Goal: Task Accomplishment & Management: Manage account settings

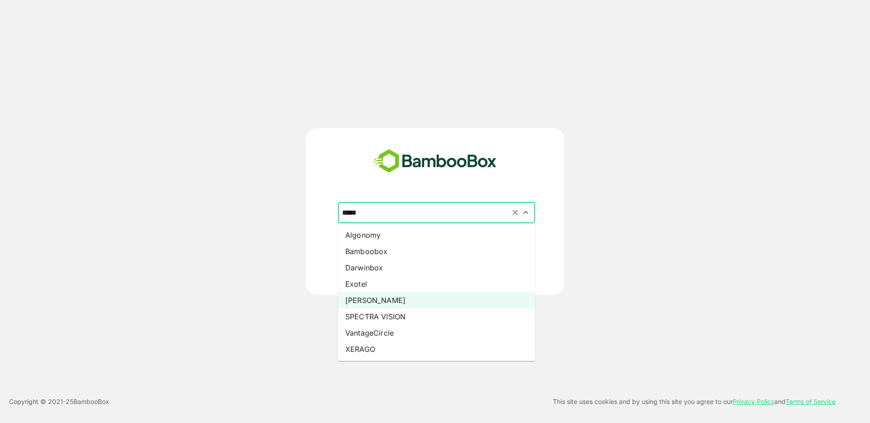
click at [392, 212] on input "*****" at bounding box center [436, 212] width 193 height 17
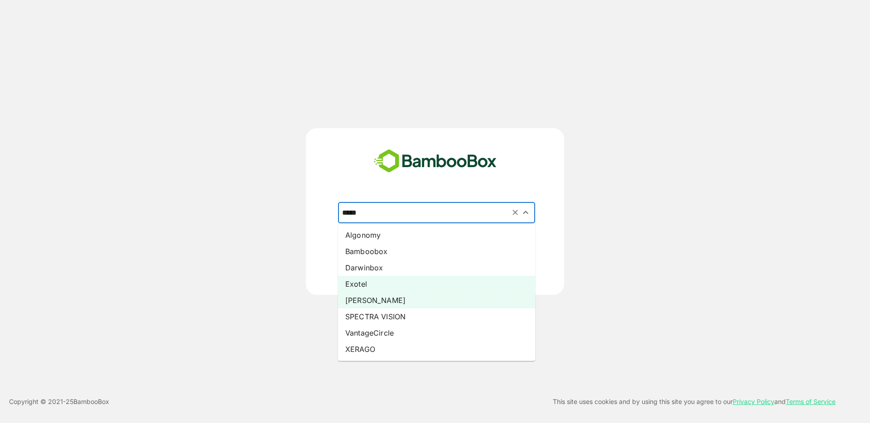
click at [355, 284] on li "Exotel" at bounding box center [436, 284] width 197 height 16
type input "******"
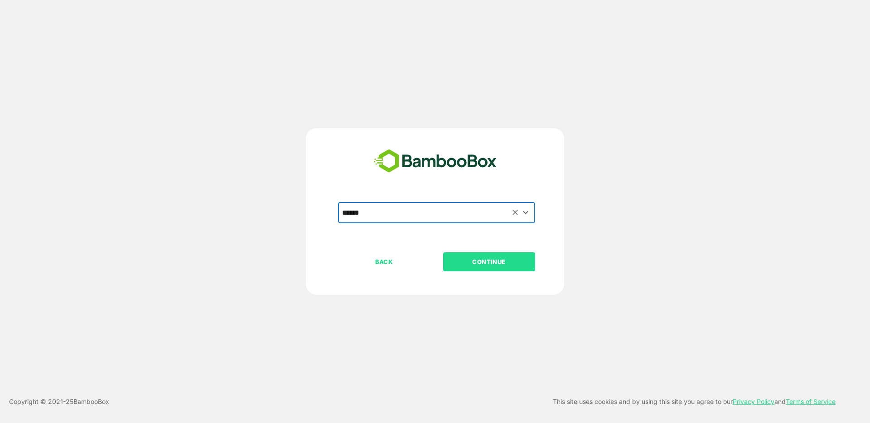
click at [474, 270] on button "CONTINUE" at bounding box center [489, 261] width 92 height 19
click at [466, 264] on p "CONTINUE" at bounding box center [489, 262] width 91 height 10
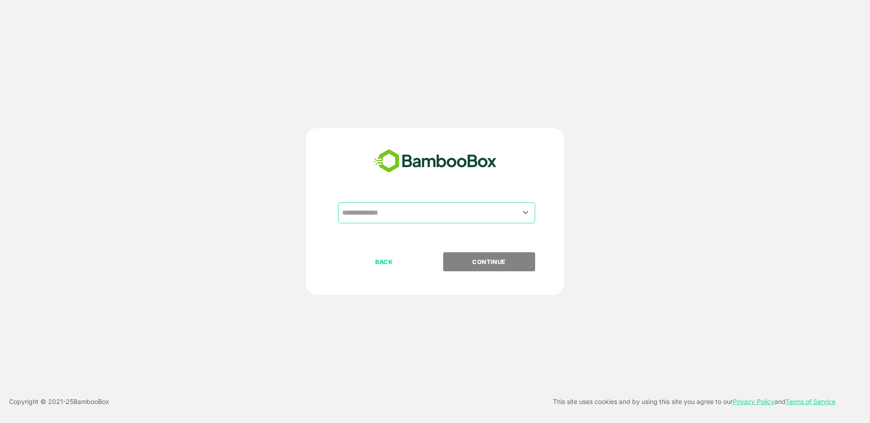
click at [398, 206] on input "text" at bounding box center [436, 212] width 193 height 17
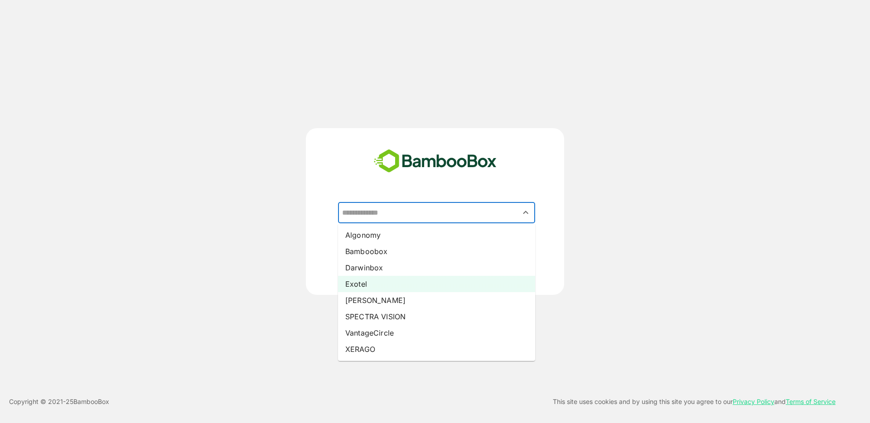
click at [368, 288] on li "Exotel" at bounding box center [436, 284] width 197 height 16
type input "******"
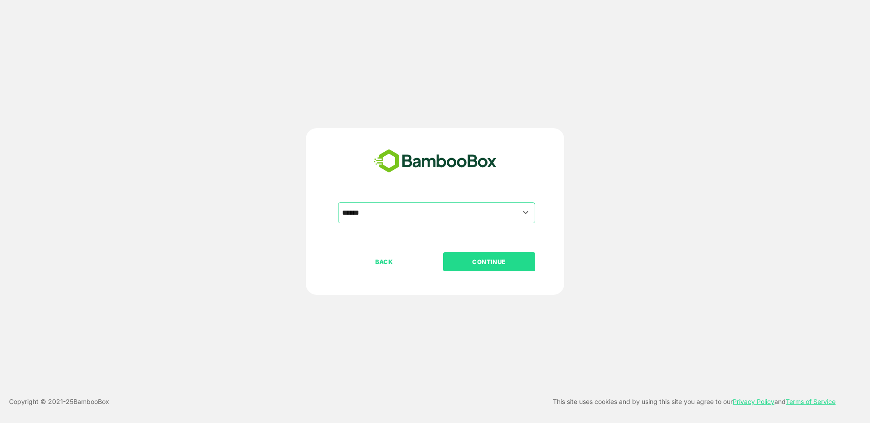
click at [485, 264] on p "CONTINUE" at bounding box center [489, 262] width 91 height 10
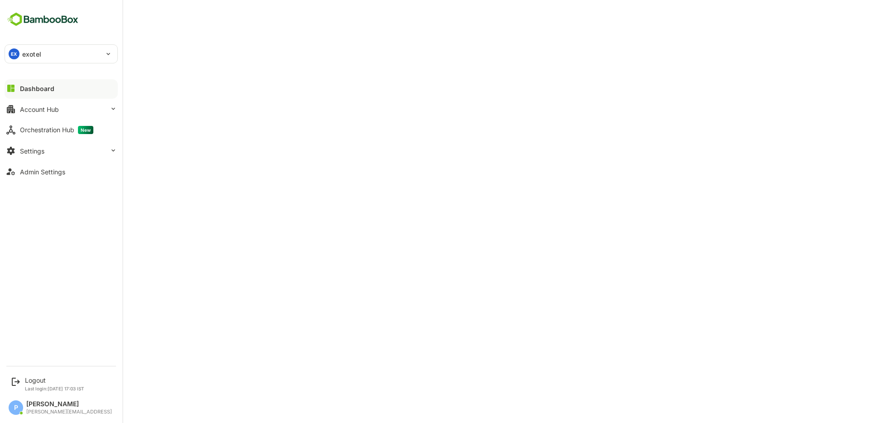
click at [34, 49] on p "exotel" at bounding box center [31, 54] width 19 height 10
click at [62, 97] on li "CC ccaas" at bounding box center [62, 101] width 113 height 20
click at [46, 54] on div "CC ccaas" at bounding box center [55, 54] width 101 height 18
click at [57, 127] on li "CP cpaas" at bounding box center [62, 122] width 113 height 20
click at [44, 154] on div "Settings" at bounding box center [32, 151] width 24 height 8
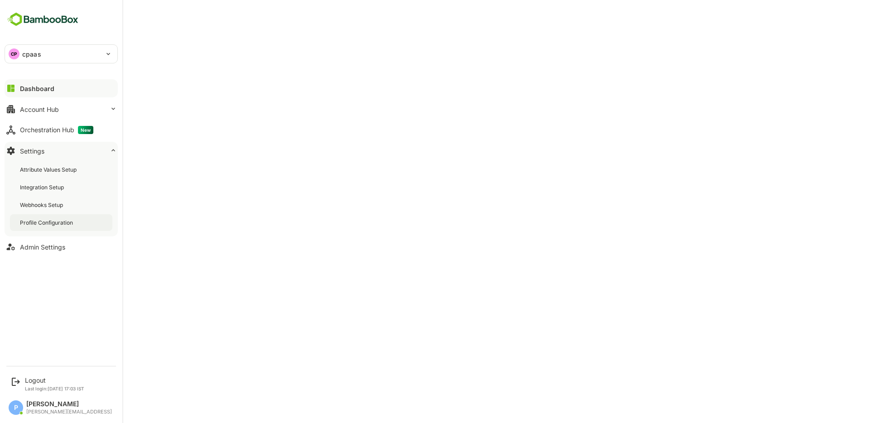
click at [59, 217] on div "Profile Configuration" at bounding box center [61, 222] width 102 height 17
click at [44, 89] on div "Dashboard" at bounding box center [36, 89] width 33 height 8
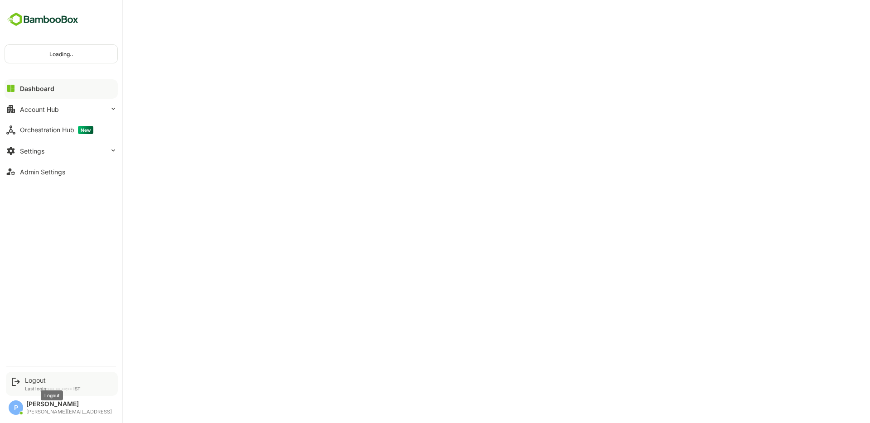
click at [34, 381] on div "Logout" at bounding box center [53, 381] width 56 height 8
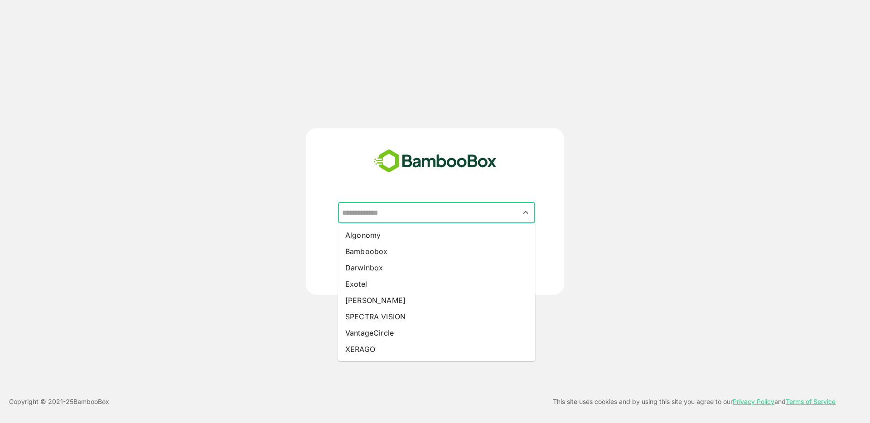
click at [409, 212] on input "text" at bounding box center [436, 212] width 193 height 17
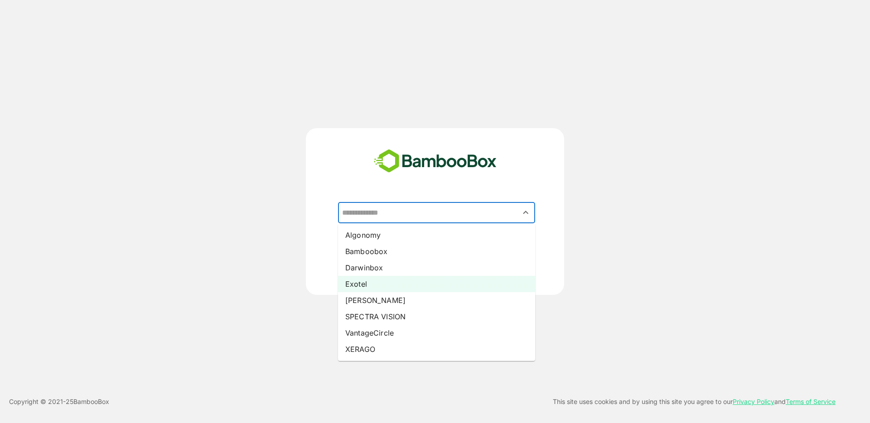
click at [381, 286] on li "Exotel" at bounding box center [436, 284] width 197 height 16
type input "******"
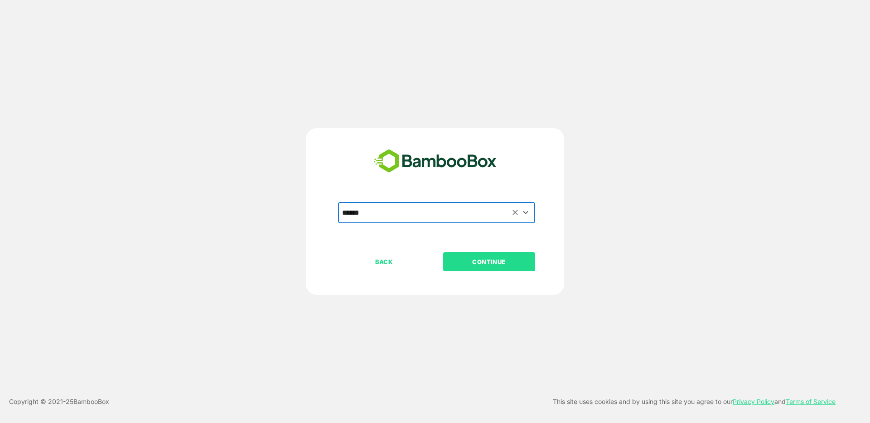
click at [481, 262] on p "CONTINUE" at bounding box center [489, 262] width 91 height 10
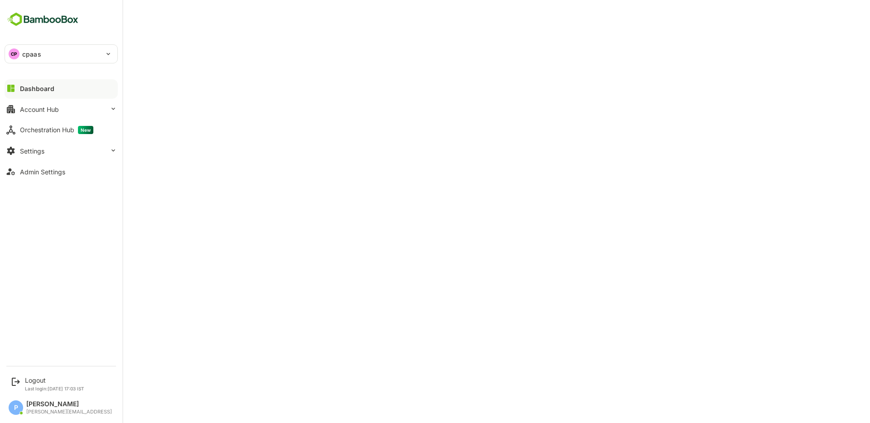
click at [49, 56] on div "CP cpaas" at bounding box center [55, 54] width 101 height 18
click at [65, 83] on li "EX exotel" at bounding box center [62, 79] width 113 height 20
click at [62, 153] on button "Settings" at bounding box center [61, 151] width 113 height 18
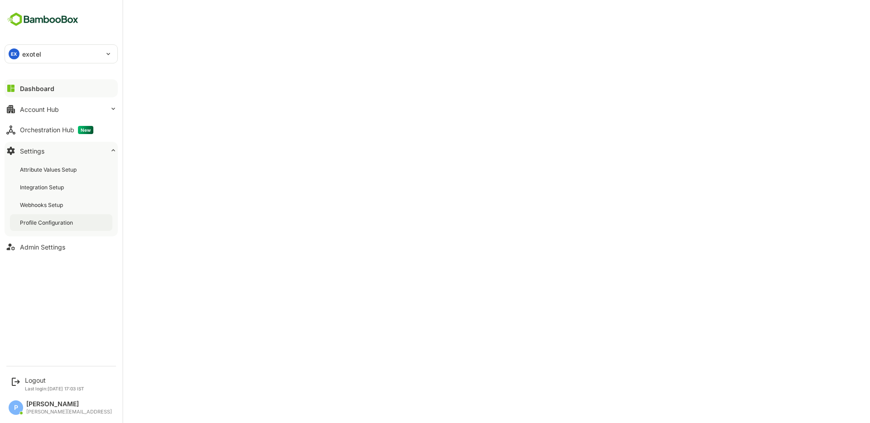
click at [61, 222] on div "Profile Configuration" at bounding box center [47, 223] width 55 height 8
click at [44, 88] on div "Dashboard" at bounding box center [36, 89] width 33 height 8
